Goal: Task Accomplishment & Management: Manage account settings

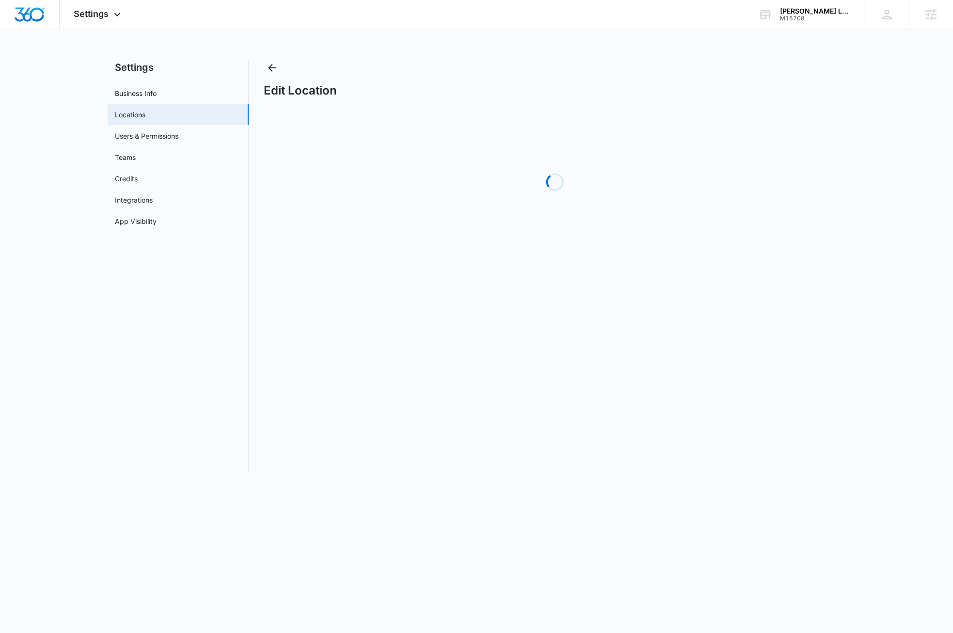
select select "[US_STATE]"
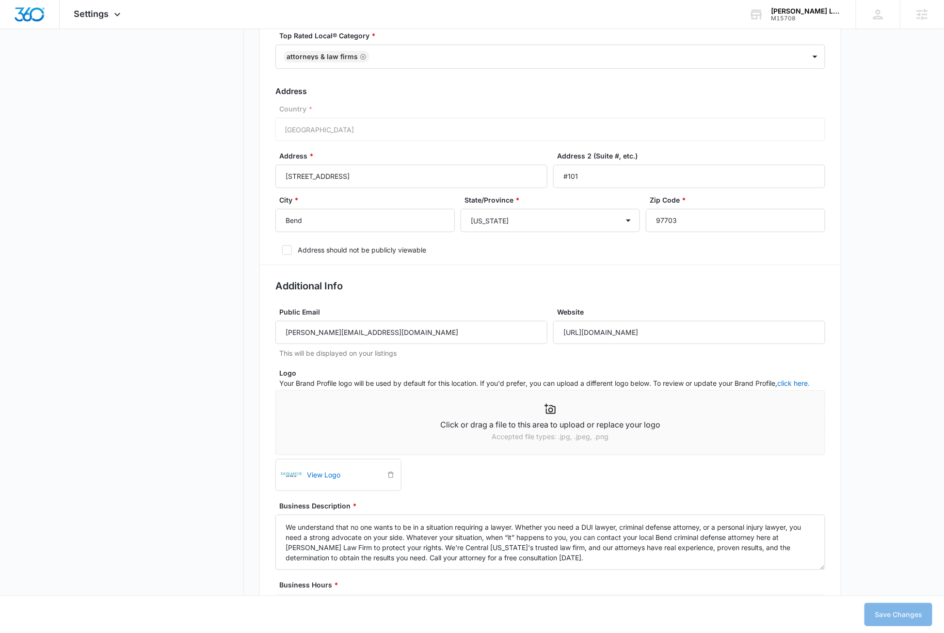
scroll to position [317, 0]
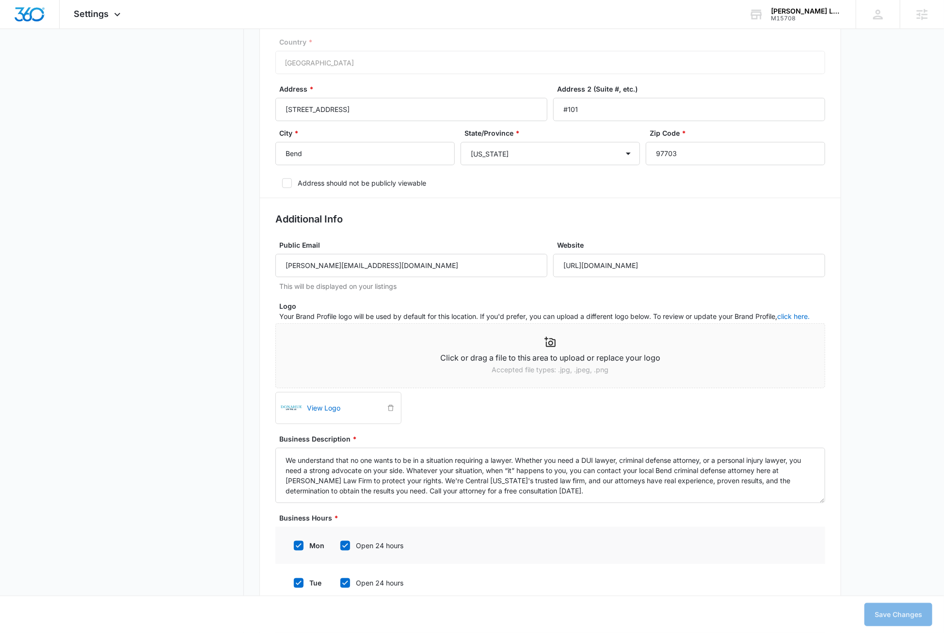
click at [290, 409] on img at bounding box center [291, 408] width 23 height 23
click at [325, 407] on link "View Logo" at bounding box center [343, 408] width 81 height 21
click at [333, 407] on link "View Logo" at bounding box center [343, 408] width 81 height 21
click at [390, 410] on icon "delete" at bounding box center [390, 408] width 7 height 7
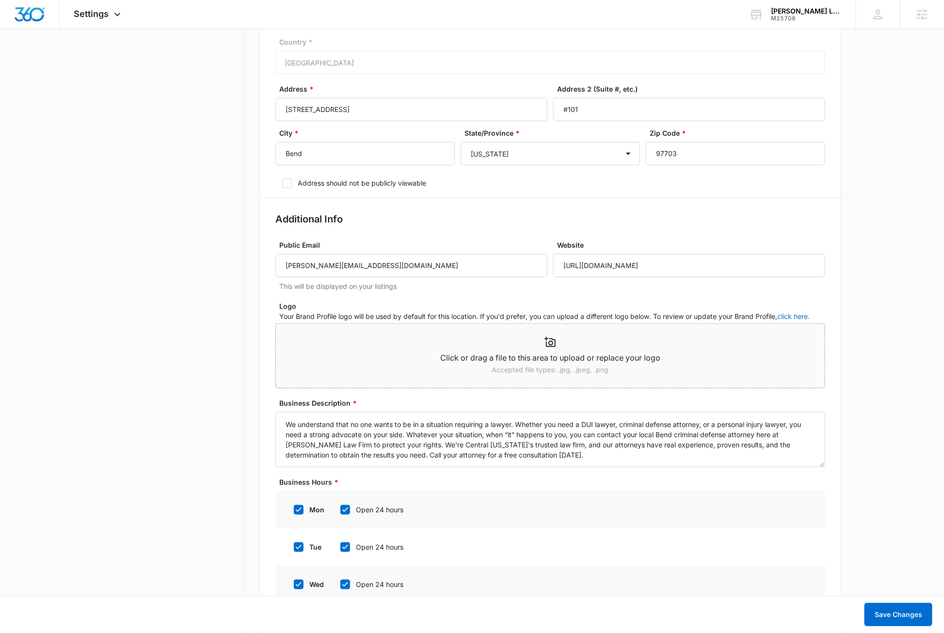
click at [381, 351] on div "Click or drag a file to this area to upload or replace your logo Accepted file …" at bounding box center [550, 356] width 549 height 48
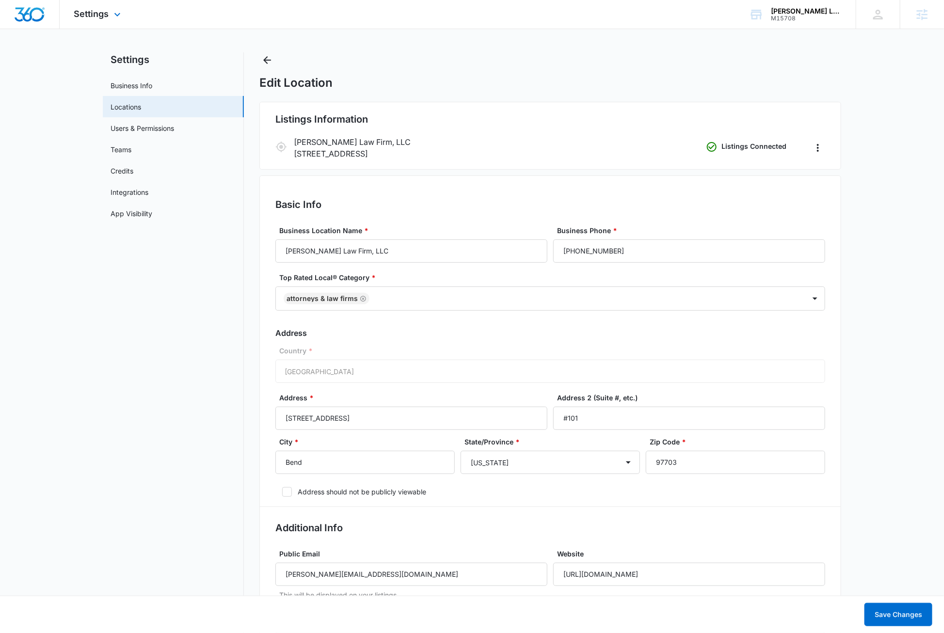
scroll to position [0, 0]
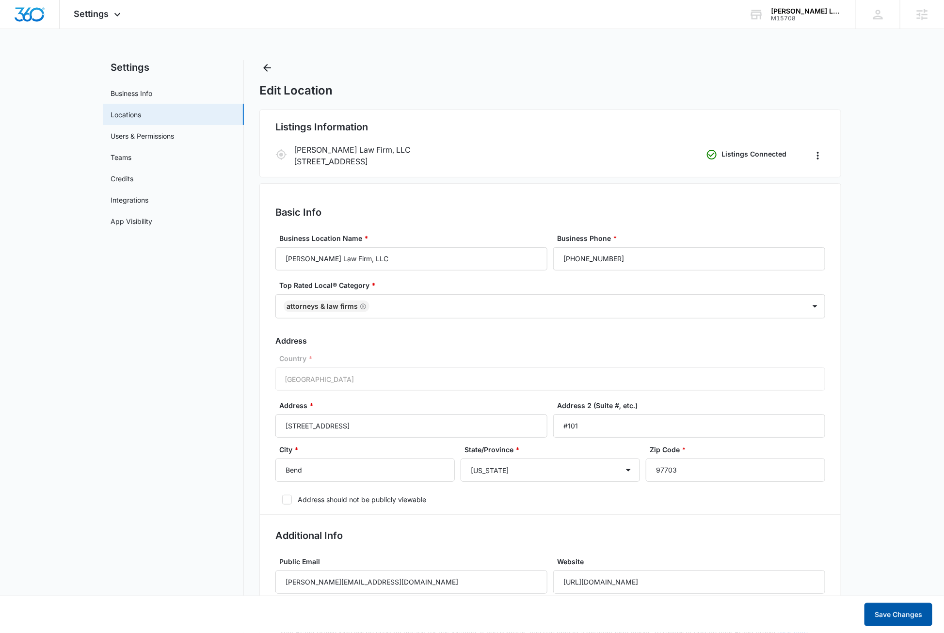
click at [897, 612] on button "Save Changes" at bounding box center [898, 614] width 68 height 23
click at [128, 113] on link "Locations" at bounding box center [126, 115] width 31 height 10
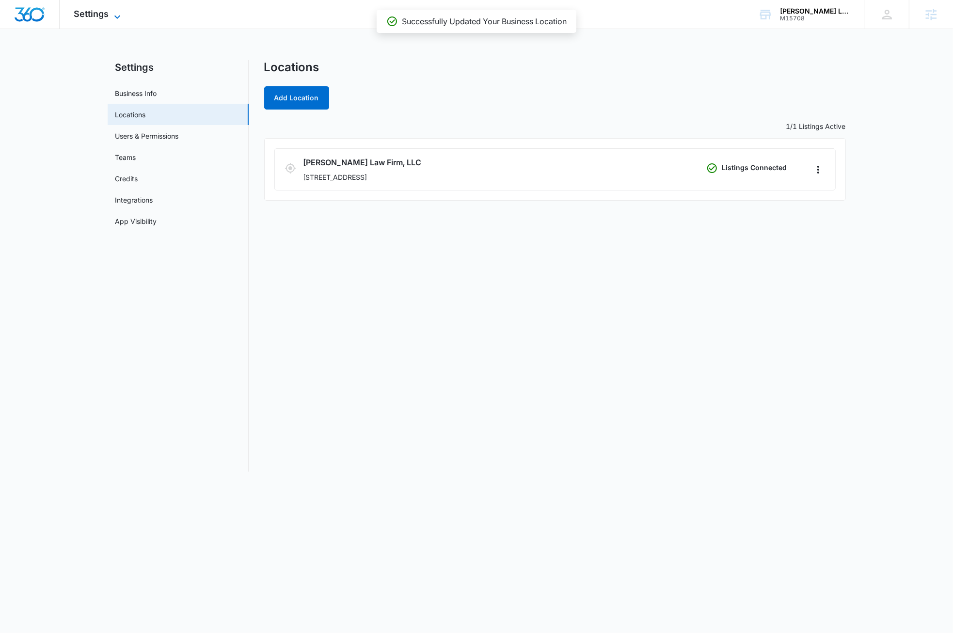
click at [106, 17] on span "Settings" at bounding box center [91, 14] width 35 height 10
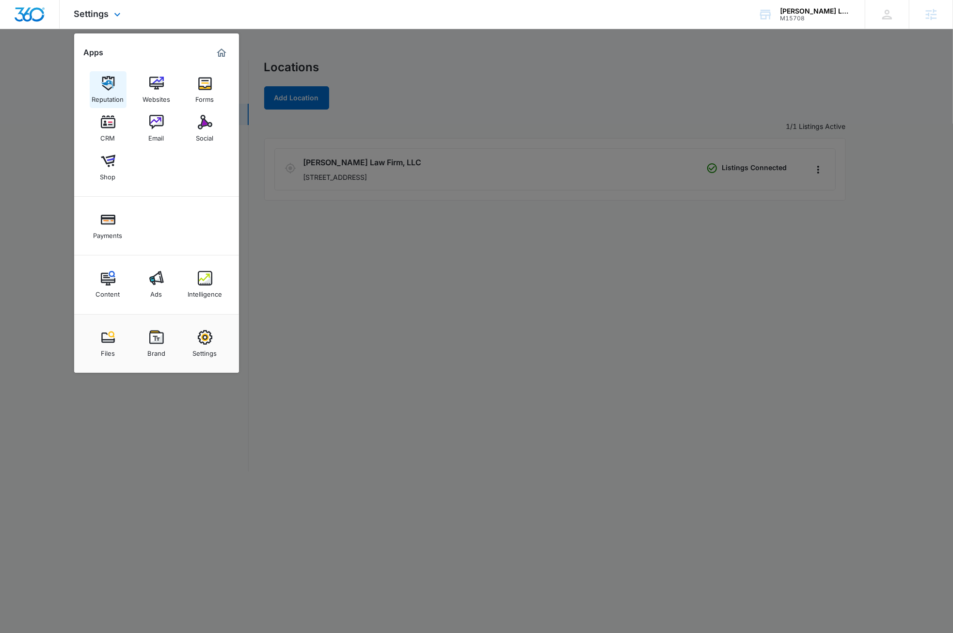
click at [105, 84] on img at bounding box center [108, 83] width 15 height 15
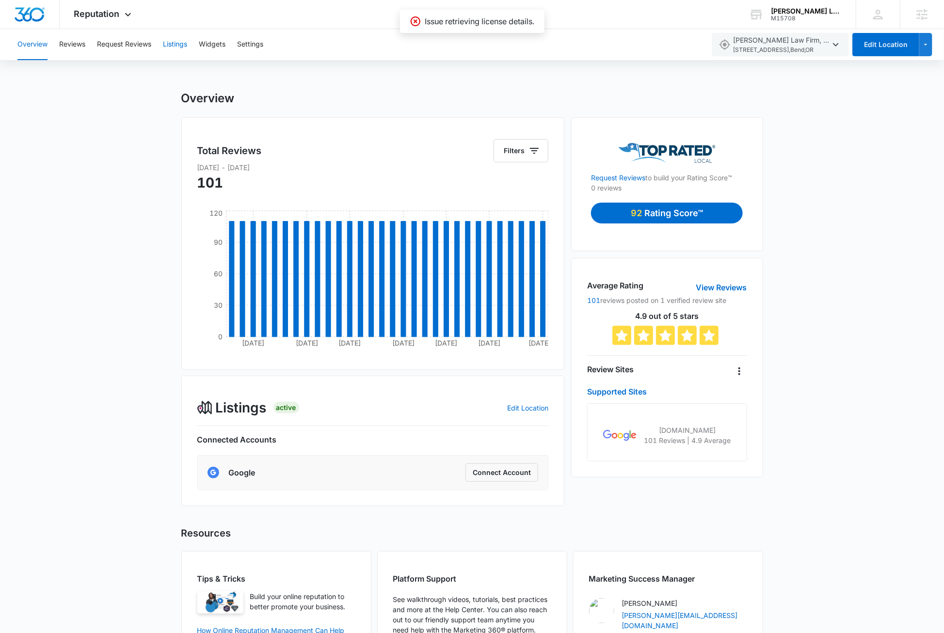
click at [182, 48] on button "Listings" at bounding box center [175, 44] width 24 height 31
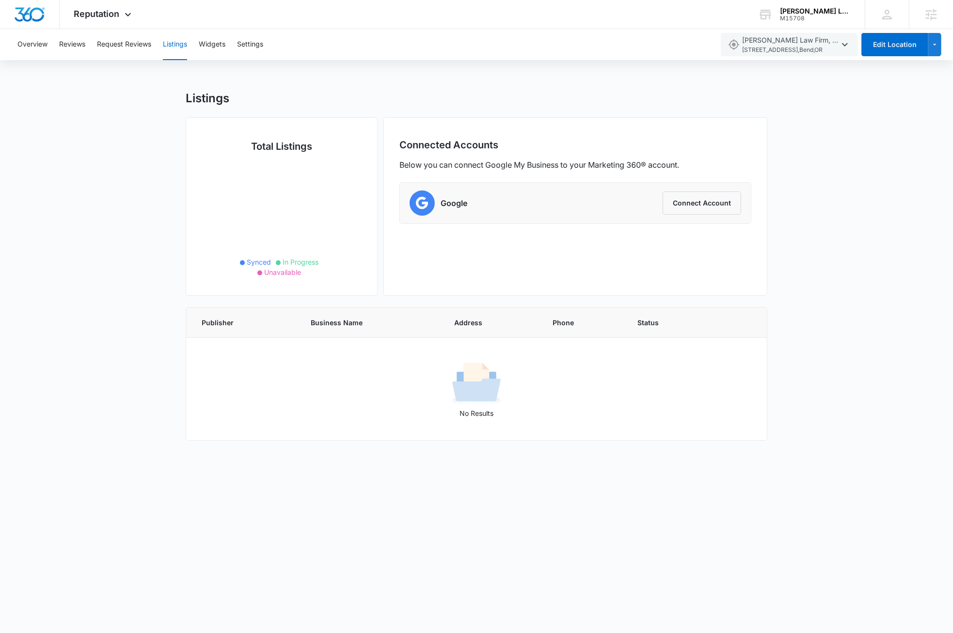
click at [826, 212] on div "Listings Total Listings Synced In Progress Unavailable Connected Accounts Below…" at bounding box center [476, 271] width 953 height 361
click at [900, 44] on button "Edit Location" at bounding box center [895, 44] width 67 height 23
select select "[US_STATE]"
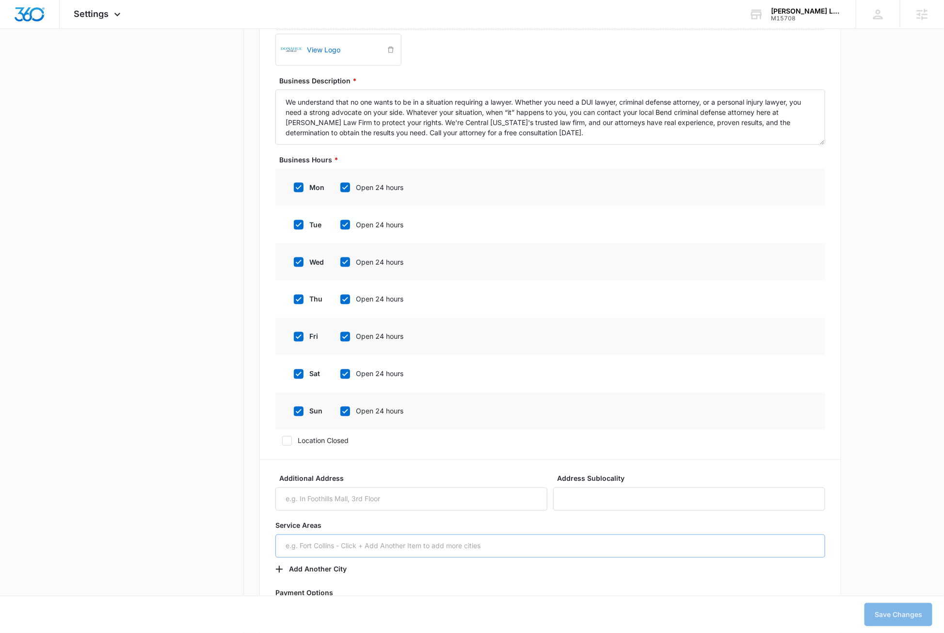
scroll to position [390, 0]
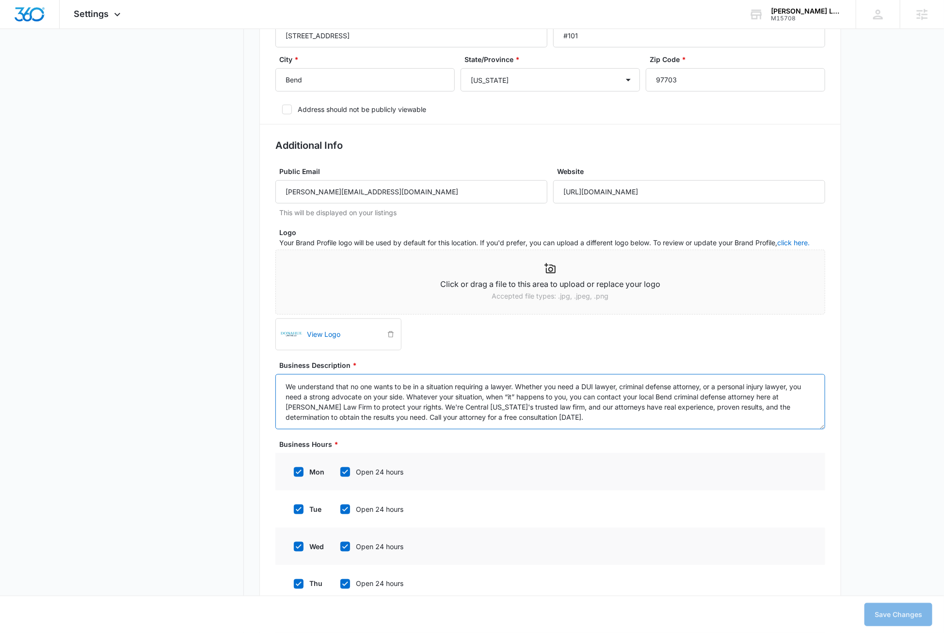
click at [528, 426] on textarea "We understand that no one wants to be in a situation requiring a lawyer. Whethe…" at bounding box center [550, 401] width 550 height 55
type textarea "We understand that no one wants to be in a situation requiring a lawyer. Whethe…"
click at [886, 617] on button "Save Changes" at bounding box center [898, 614] width 68 height 23
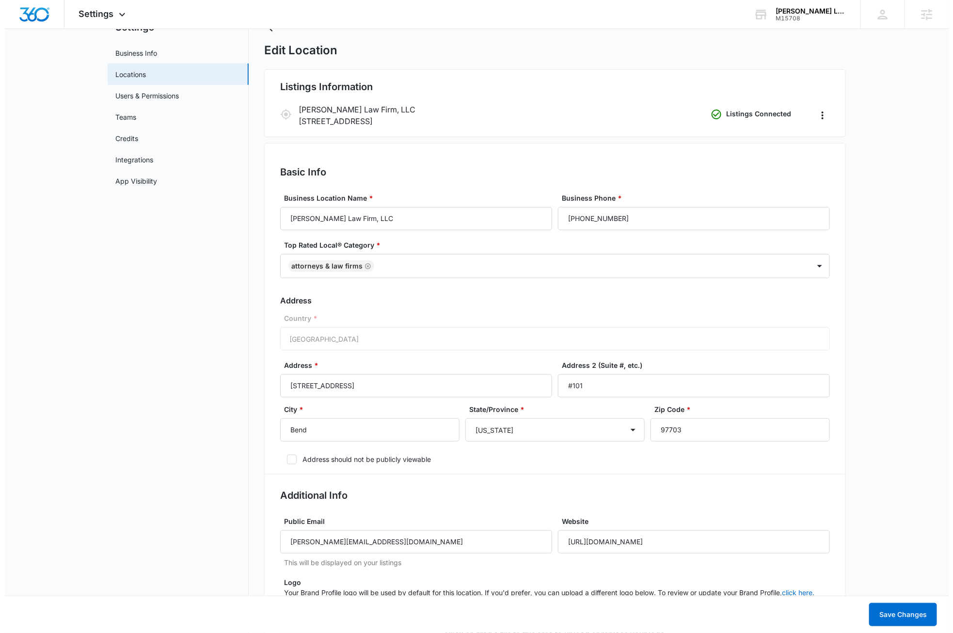
scroll to position [0, 0]
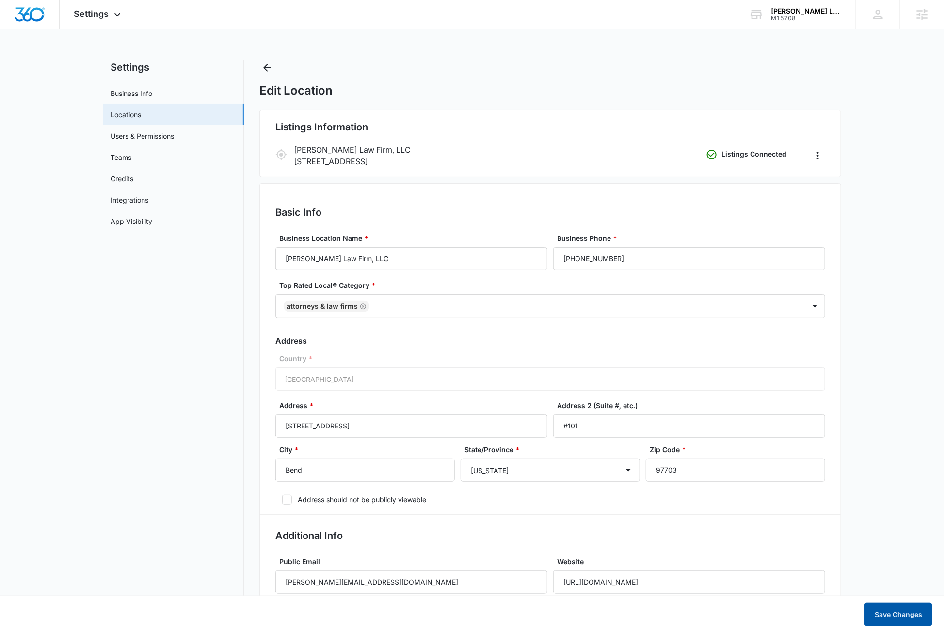
click at [908, 612] on button "Save Changes" at bounding box center [898, 614] width 68 height 23
click at [37, 19] on img "Dashboard" at bounding box center [29, 14] width 31 height 15
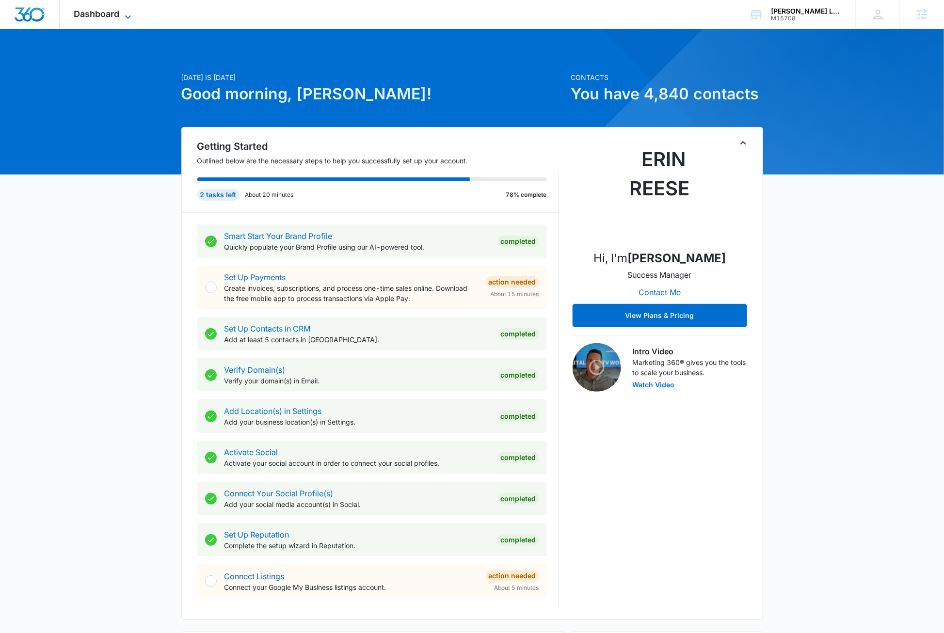
click at [131, 17] on icon at bounding box center [128, 17] width 12 height 12
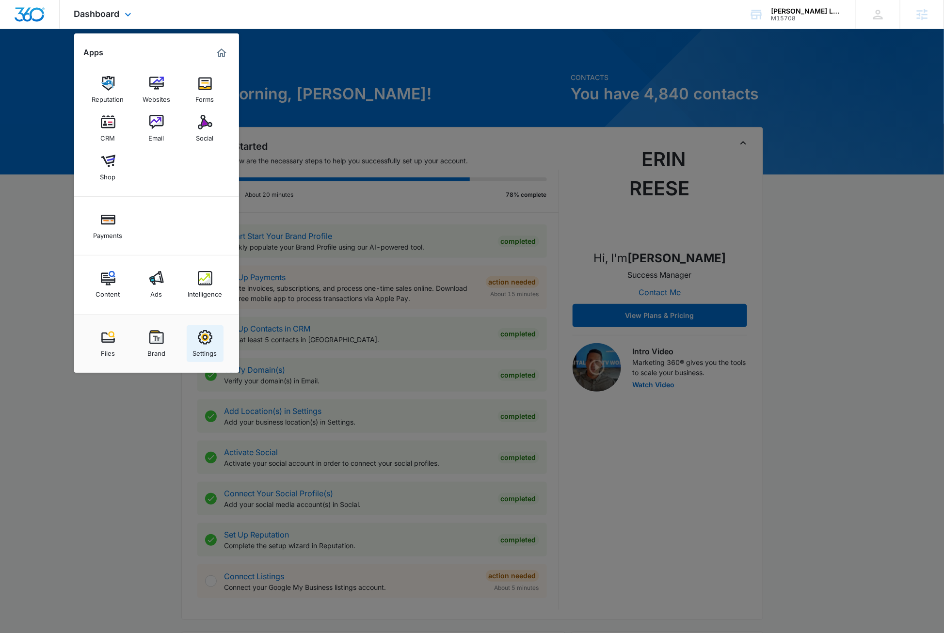
click at [203, 345] on div "Settings" at bounding box center [205, 351] width 24 height 13
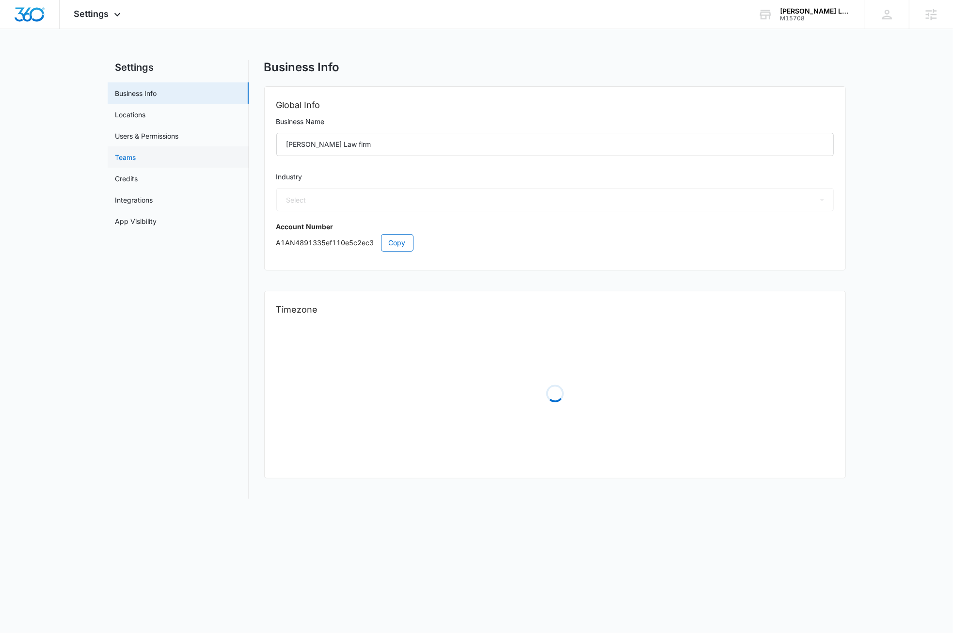
select select "33"
select select "US"
select select "America/[GEOGRAPHIC_DATA]"
click at [136, 116] on link "Locations" at bounding box center [130, 115] width 31 height 10
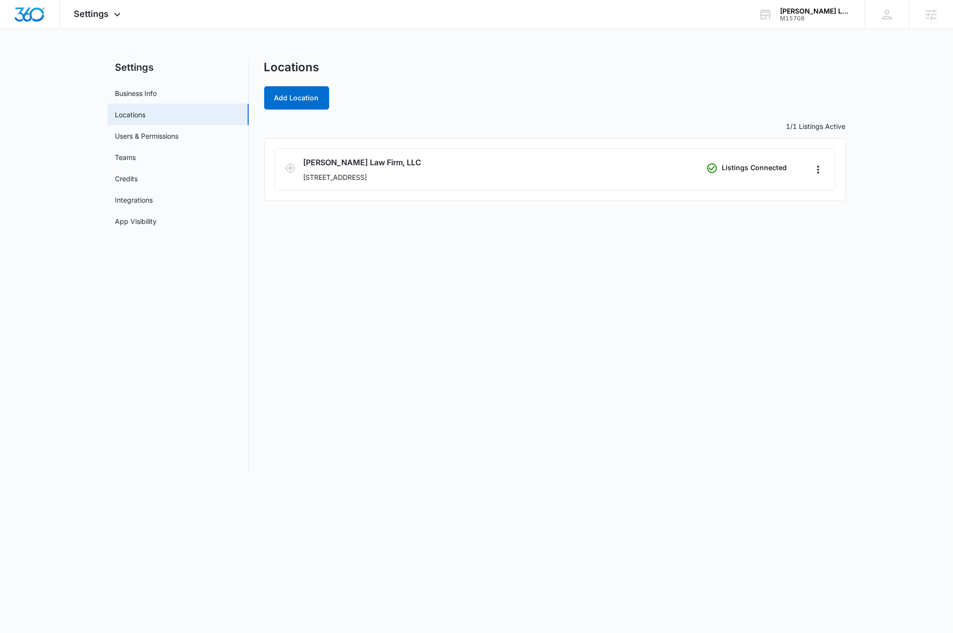
click at [362, 352] on div "Locations Add Location 1/1 Listings Active [PERSON_NAME] Law Firm, LLC [STREET_…" at bounding box center [555, 266] width 582 height 412
click at [116, 12] on icon at bounding box center [118, 17] width 12 height 12
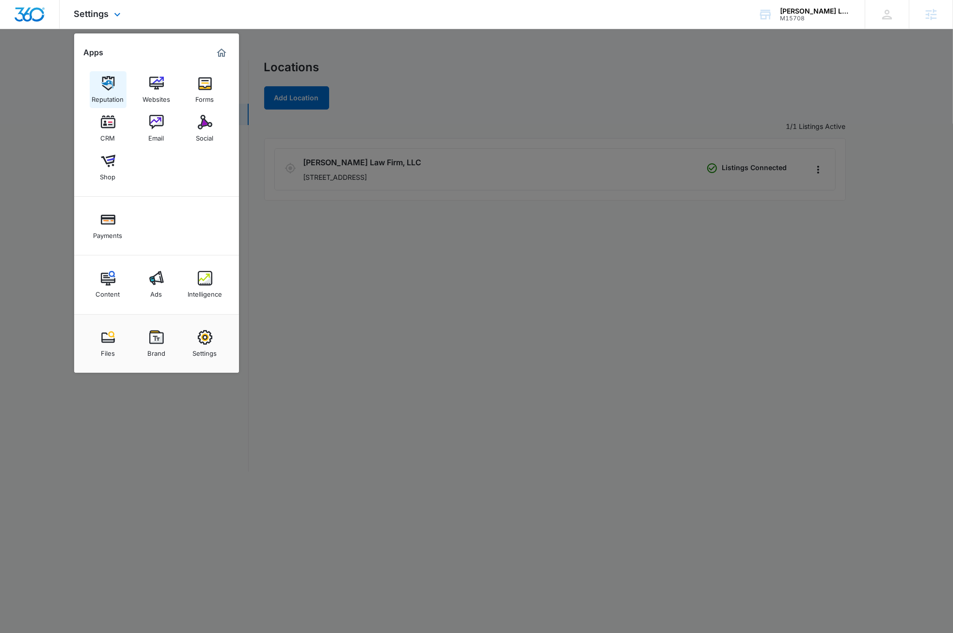
click at [110, 86] on img at bounding box center [108, 83] width 15 height 15
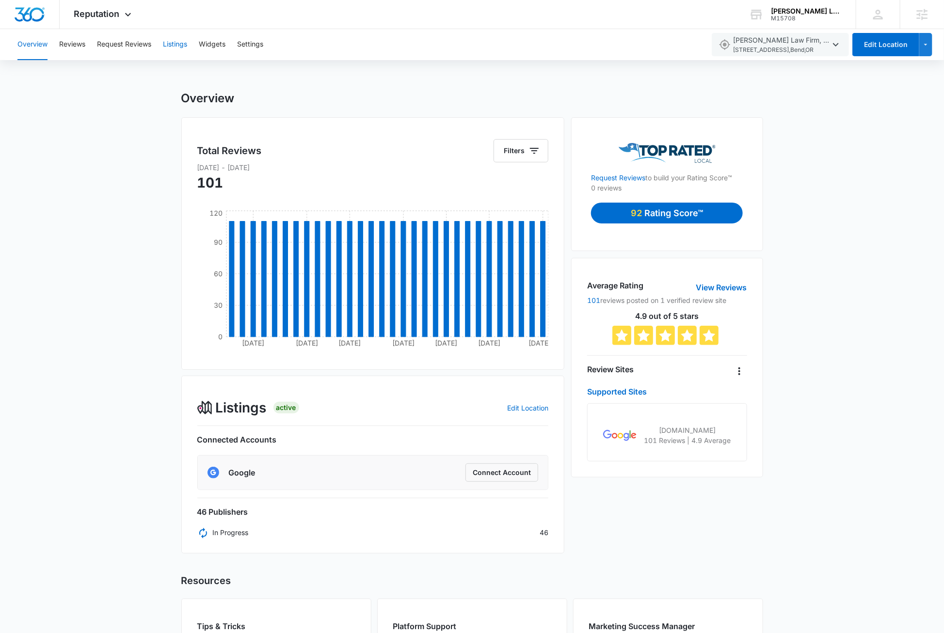
click at [179, 46] on button "Listings" at bounding box center [175, 44] width 24 height 31
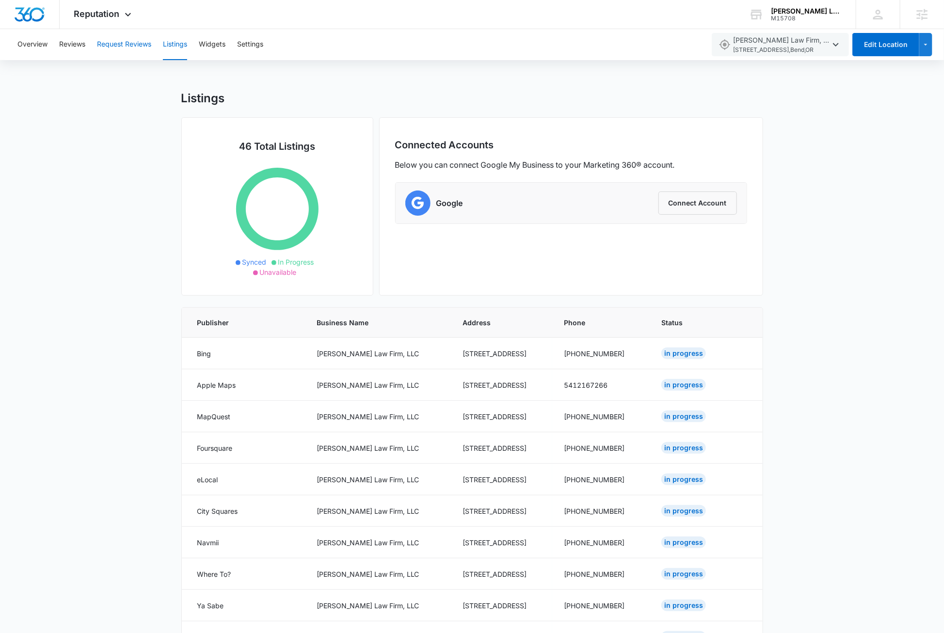
click at [113, 46] on button "Request Reviews" at bounding box center [124, 44] width 54 height 31
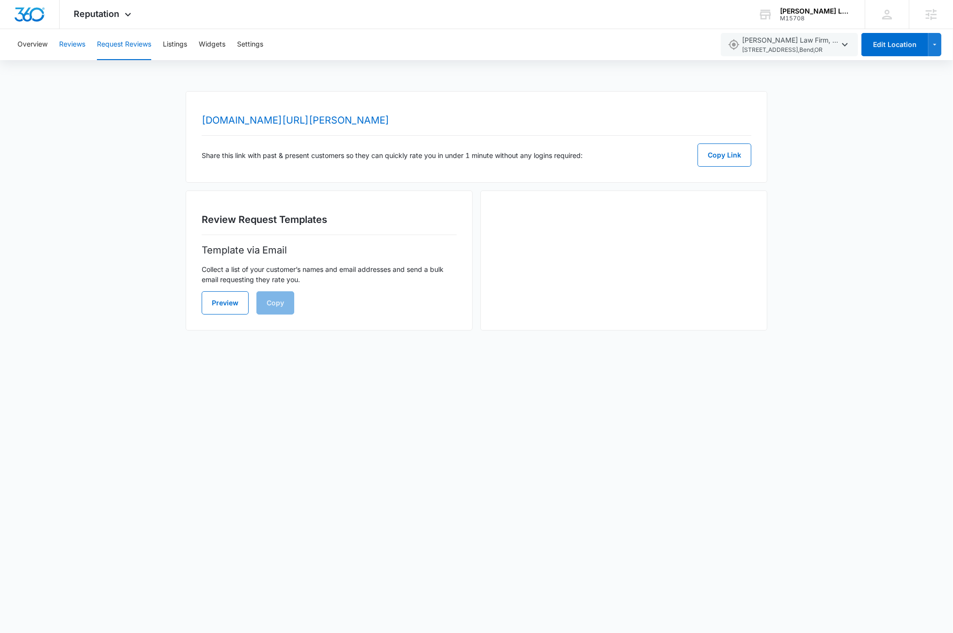
click at [71, 41] on button "Reviews" at bounding box center [72, 44] width 26 height 31
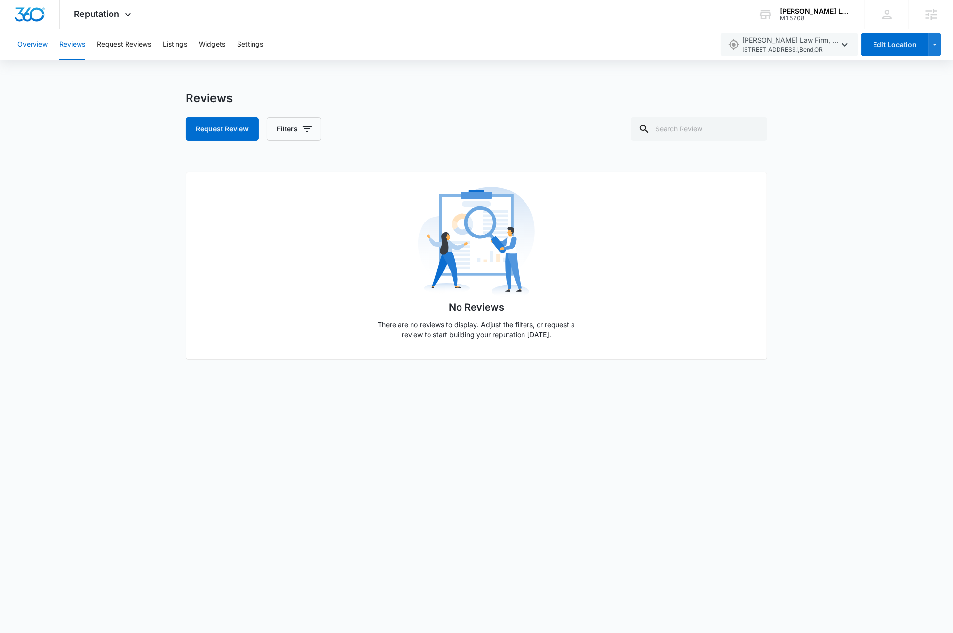
click at [35, 44] on button "Overview" at bounding box center [32, 44] width 30 height 31
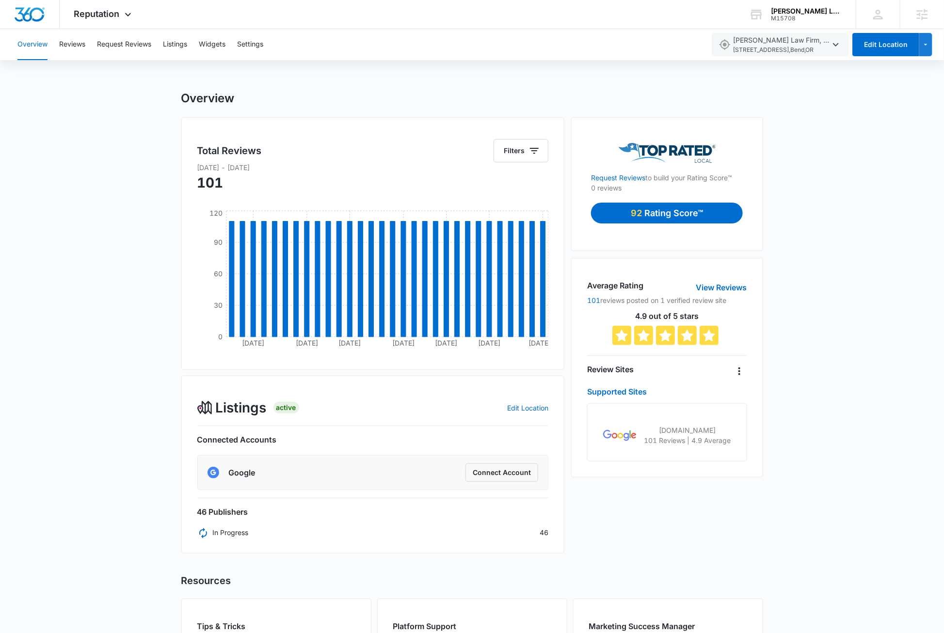
click at [815, 252] on div "Overview Total Reviews Filters [DATE] - [DATE] 101 [DATE] [DATE] [DATE] [DATE] …" at bounding box center [472, 432] width 944 height 682
click at [123, 15] on icon at bounding box center [128, 17] width 12 height 12
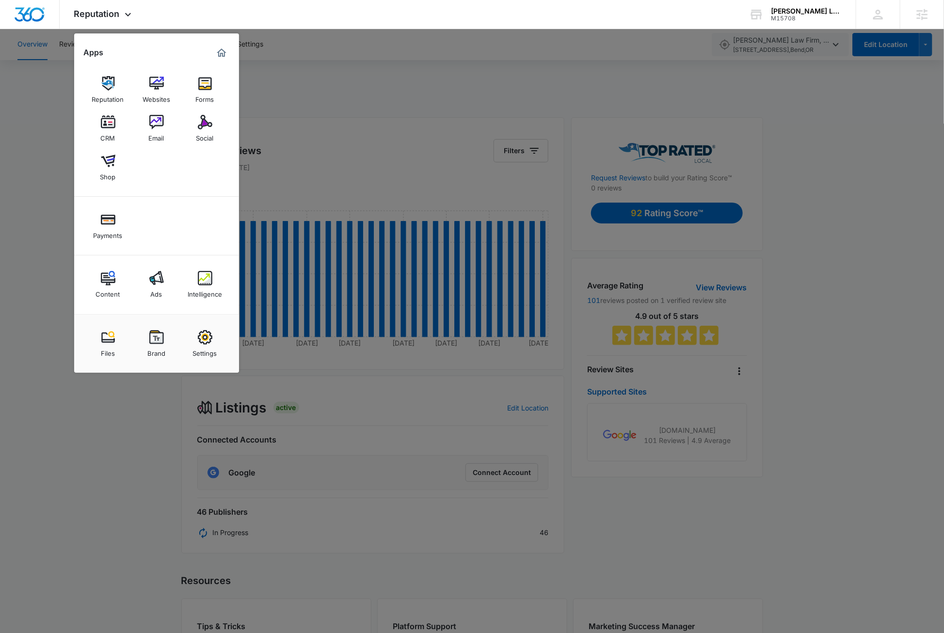
drag, startPoint x: 883, startPoint y: 109, endPoint x: 891, endPoint y: 84, distance: 26.1
click at [885, 98] on div at bounding box center [472, 316] width 944 height 633
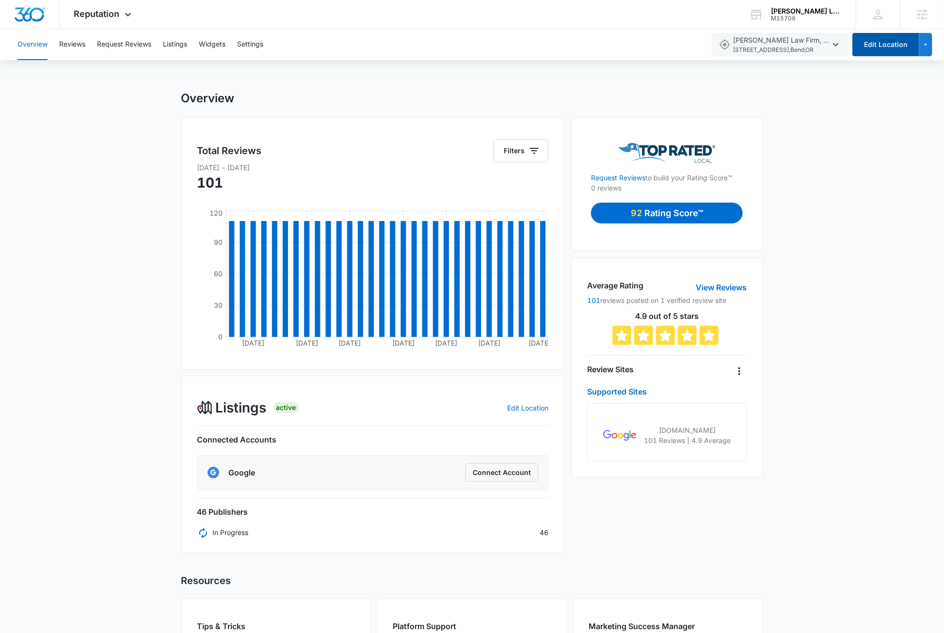
click at [884, 50] on button "Edit Location" at bounding box center [885, 44] width 67 height 23
select select "[US_STATE]"
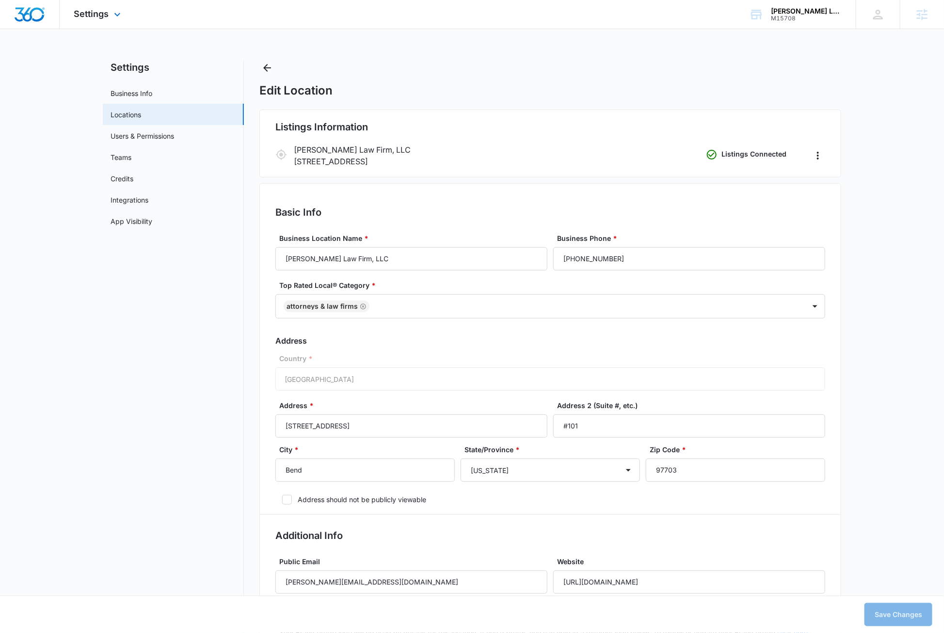
click at [28, 16] on img "Dashboard" at bounding box center [29, 14] width 31 height 15
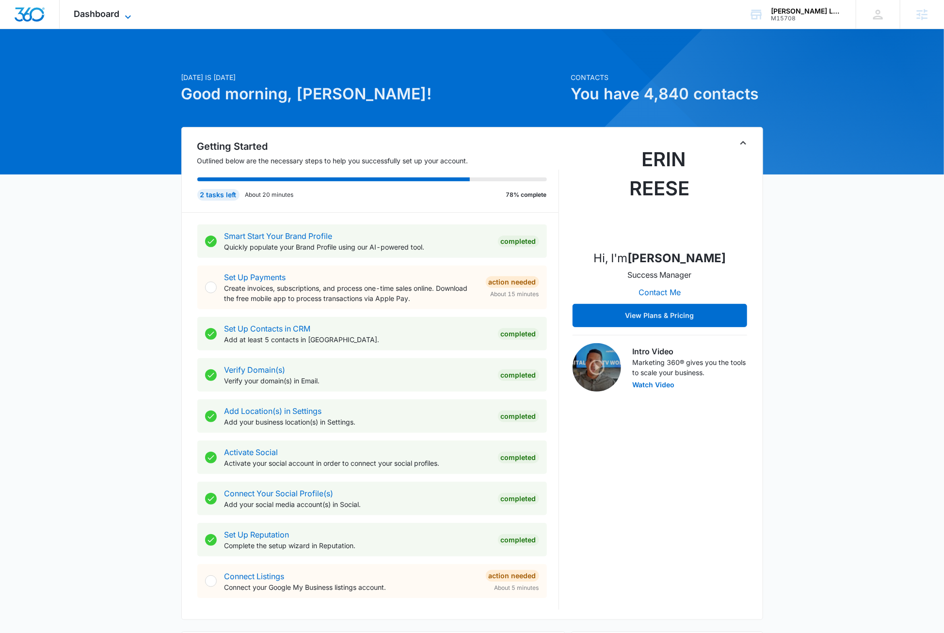
click at [127, 15] on icon at bounding box center [128, 17] width 12 height 12
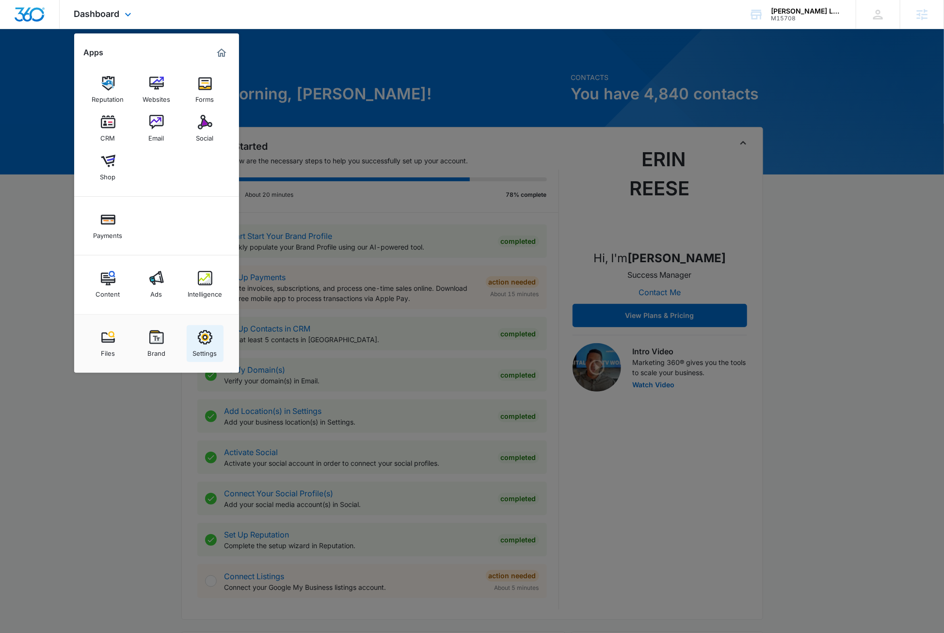
click at [207, 344] on img at bounding box center [205, 337] width 15 height 15
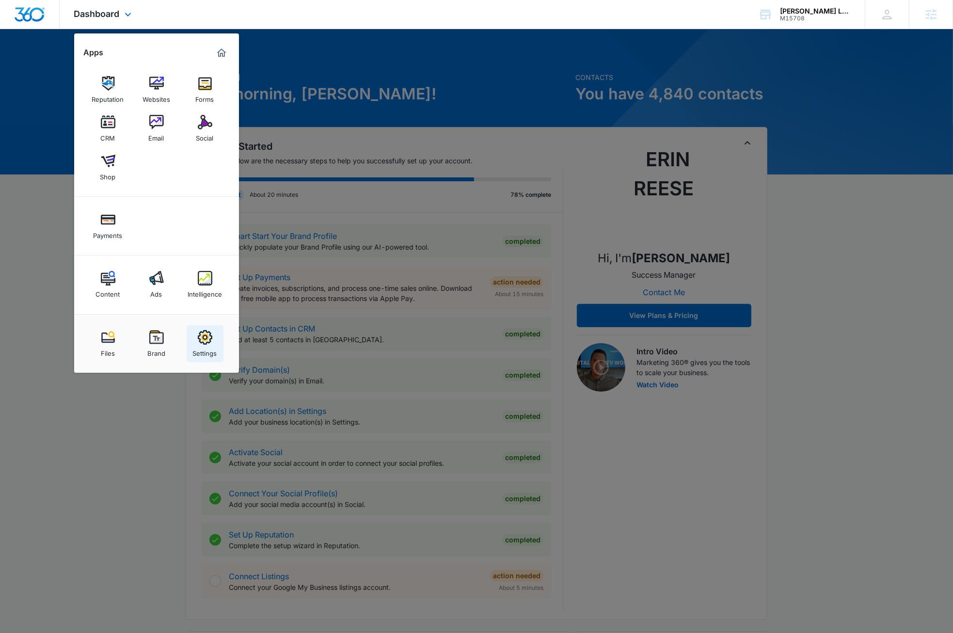
select select "33"
select select "US"
select select "America/[GEOGRAPHIC_DATA]"
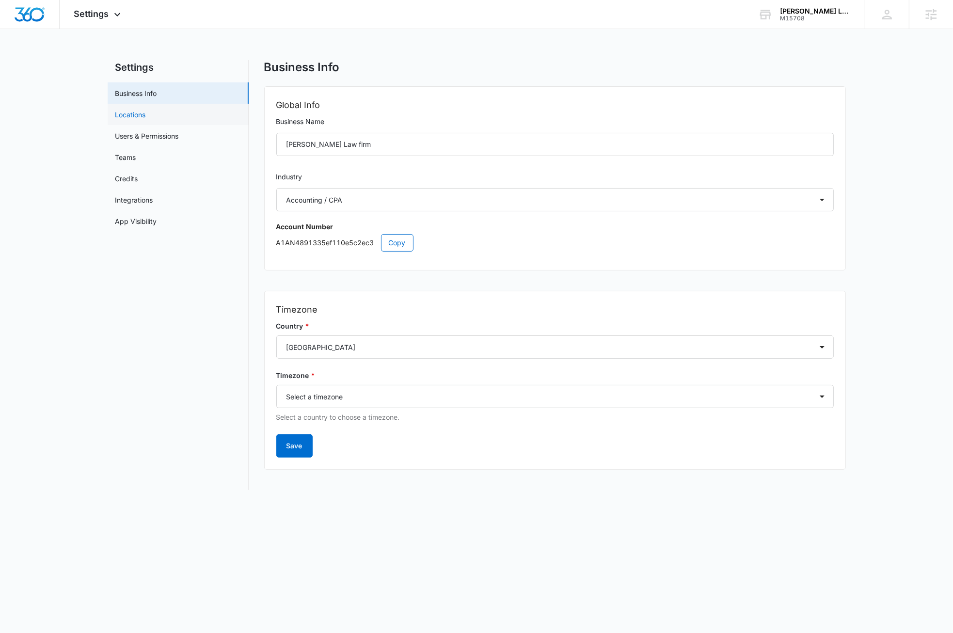
click at [142, 114] on link "Locations" at bounding box center [130, 115] width 31 height 10
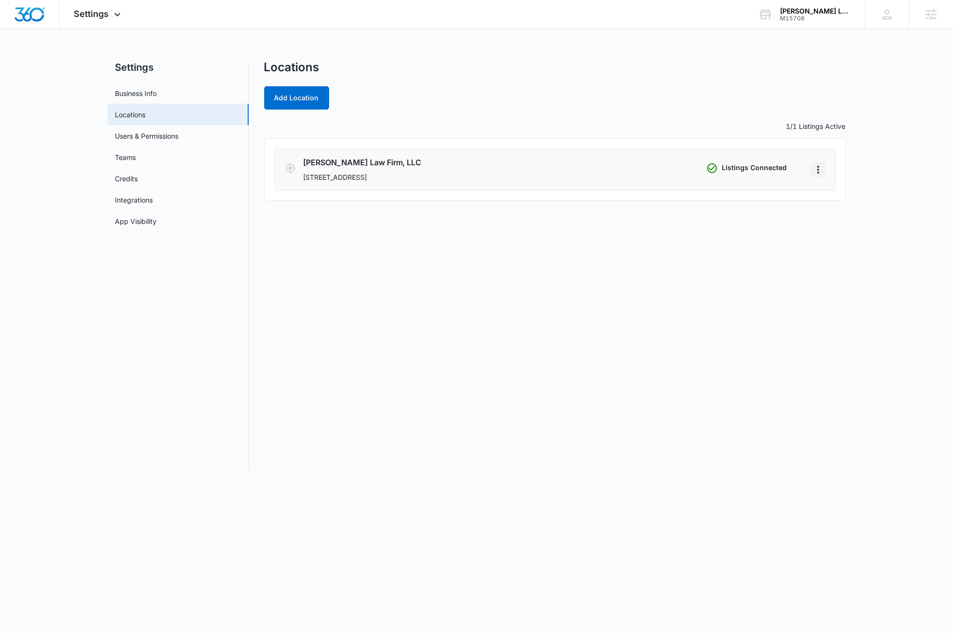
click at [818, 172] on icon "Actions" at bounding box center [819, 170] width 12 height 12
click at [835, 193] on link "Edit" at bounding box center [829, 196] width 12 height 8
